Goal: Task Accomplishment & Management: Manage account settings

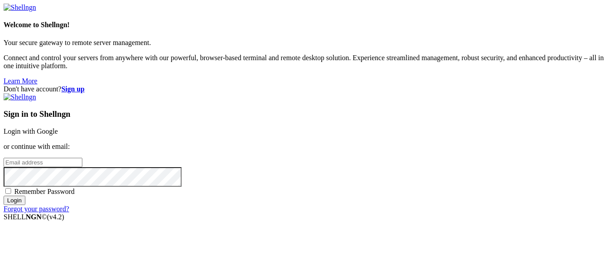
click at [58, 127] on link "Login with Google" at bounding box center [31, 131] width 54 height 8
click at [533, 133] on div "Don't have account? Sign up Sign in to Shellngn Login with Google or continue w…" at bounding box center [304, 149] width 601 height 128
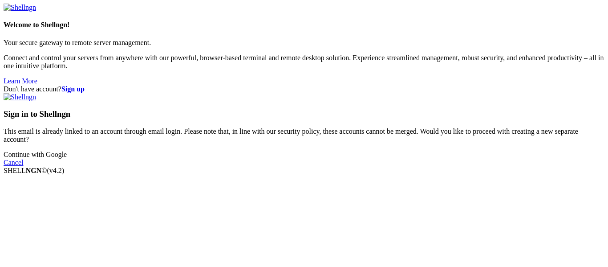
click at [23, 166] on link "Cancel" at bounding box center [14, 162] width 20 height 8
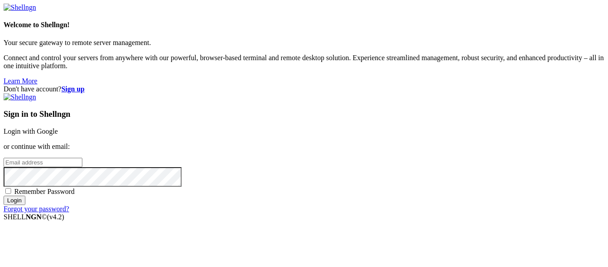
click at [82, 158] on input "email" at bounding box center [43, 162] width 79 height 9
type input "[EMAIL_ADDRESS][DOMAIN_NAME]"
click at [4, 195] on input "Login" at bounding box center [15, 199] width 22 height 9
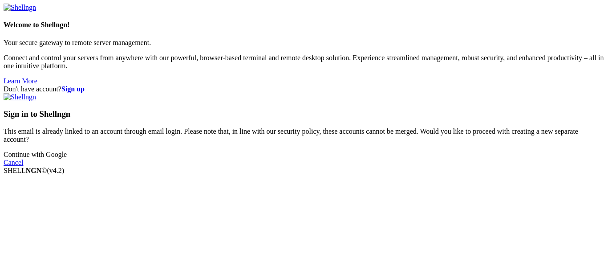
click at [67, 158] on link "Continue with Google" at bounding box center [35, 154] width 63 height 8
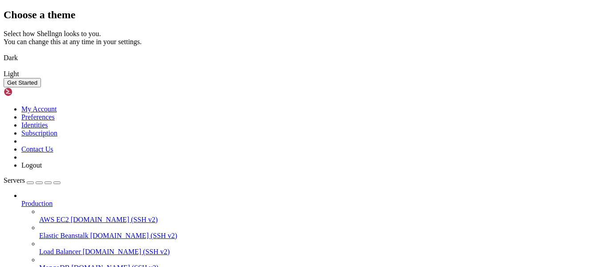
click at [4, 52] on img at bounding box center [4, 52] width 0 height 0
click at [41, 87] on button "Get Started" at bounding box center [22, 82] width 37 height 9
